Goal: Register for event/course: Register for event/course

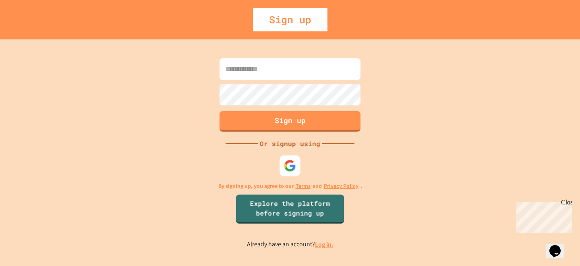
click at [282, 149] on div "Sign up Or signup using By signing up, you agree to our Terms and Privacy Polic…" at bounding box center [290, 152] width 580 height 227
click at [286, 168] on img at bounding box center [290, 165] width 12 height 12
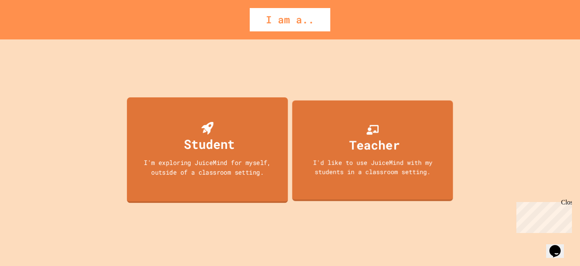
click at [189, 149] on div "Student" at bounding box center [209, 144] width 51 height 19
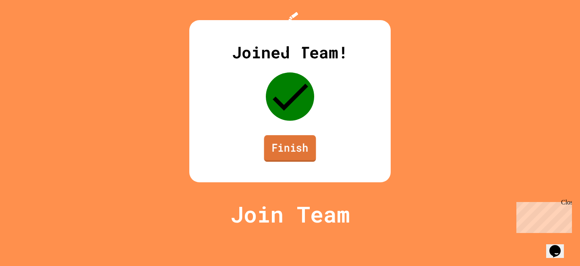
click at [309, 162] on link "Finish" at bounding box center [290, 148] width 52 height 27
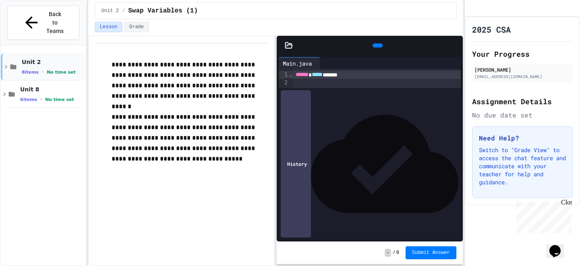
click at [39, 58] on span "Unit 2" at bounding box center [53, 61] width 62 height 7
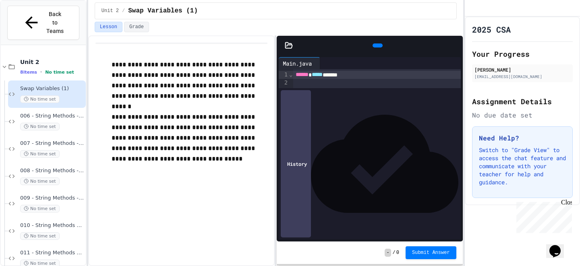
click at [58, 85] on div "Swap Variables (1) No time set" at bounding box center [52, 94] width 64 height 18
click at [62, 123] on div "No time set" at bounding box center [52, 127] width 64 height 8
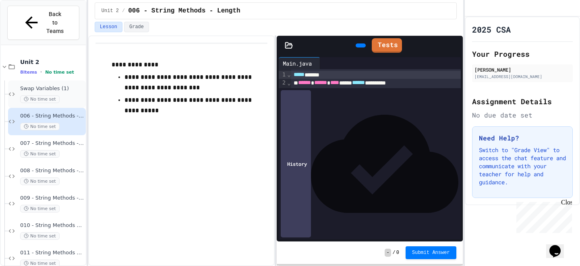
click at [48, 95] on span "No time set" at bounding box center [39, 99] width 39 height 8
